Goal: Task Accomplishment & Management: Use online tool/utility

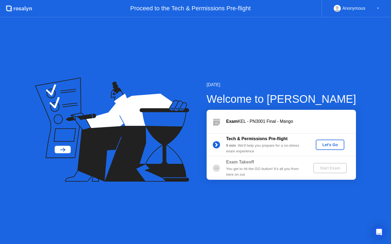
click at [334, 146] on div "Let's Go" at bounding box center [330, 145] width 24 height 4
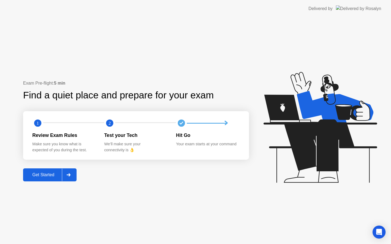
click at [54, 169] on button "Get Started" at bounding box center [49, 174] width 53 height 13
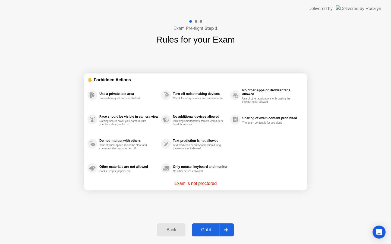
click at [207, 223] on div "Back Got it" at bounding box center [195, 230] width 83 height 25
click at [202, 230] on div "Got it" at bounding box center [205, 230] width 25 height 5
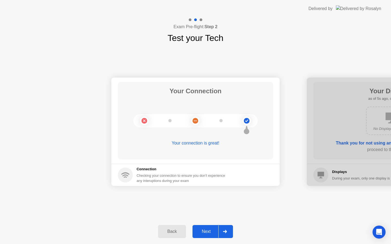
click at [202, 229] on div "Next" at bounding box center [206, 231] width 24 height 5
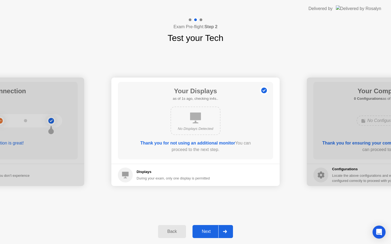
click at [202, 229] on div "Next" at bounding box center [206, 231] width 24 height 5
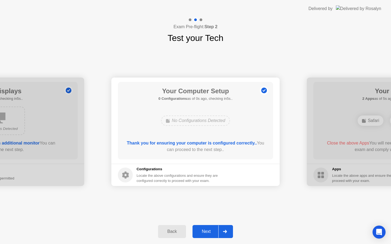
click at [202, 229] on div "Next" at bounding box center [206, 231] width 24 height 5
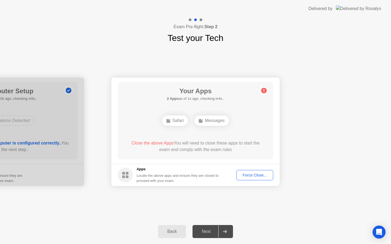
click at [258, 173] on div "Force Close..." at bounding box center [254, 175] width 33 height 4
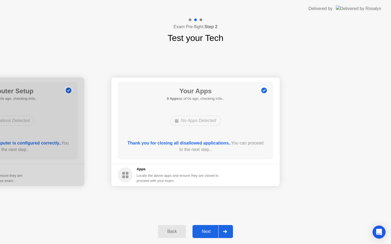
click at [204, 229] on div "Next" at bounding box center [206, 231] width 24 height 5
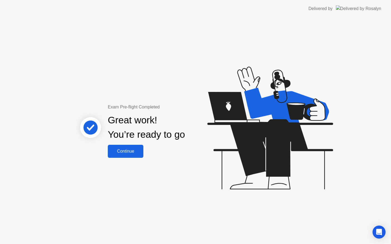
click at [132, 151] on div "Continue" at bounding box center [125, 151] width 32 height 5
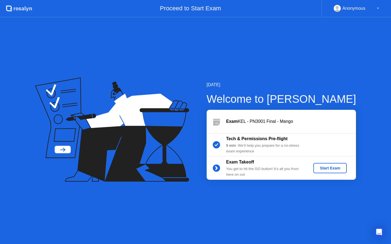
click at [328, 169] on div "Start Exam" at bounding box center [329, 168] width 29 height 4
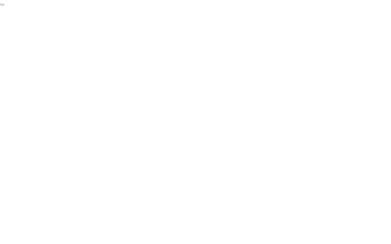
click div "End Proctoring Session"
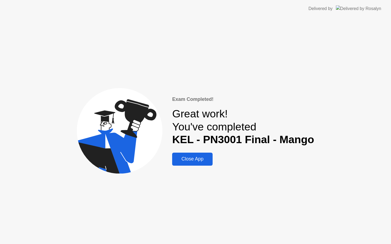
click at [197, 156] on div "Close App" at bounding box center [192, 159] width 37 height 6
